Goal: Task Accomplishment & Management: Manage account settings

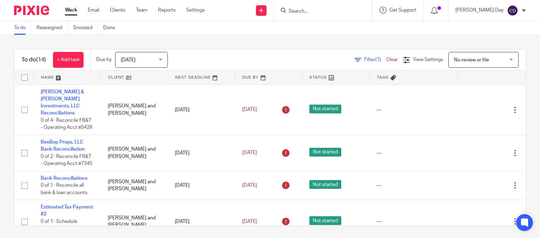
scroll to position [224, 0]
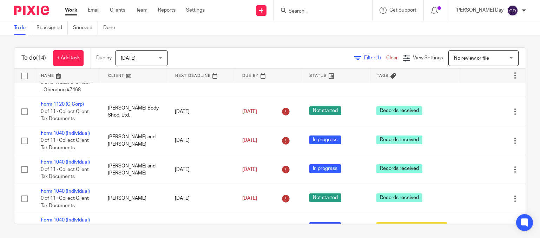
click at [351, 10] on input "Search" at bounding box center [319, 11] width 63 height 6
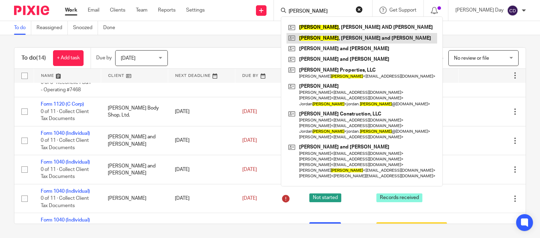
type input "[PERSON_NAME]"
click at [351, 39] on link at bounding box center [362, 38] width 151 height 11
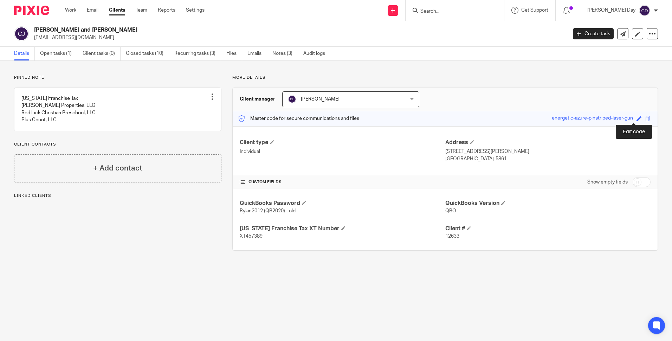
click at [636, 118] on span at bounding box center [638, 118] width 5 height 5
type input "[PERSON_NAME]-12633"
click at [621, 119] on link "Save" at bounding box center [626, 118] width 11 height 7
type input "[PERSON_NAME]-12633"
